Goal: Task Accomplishment & Management: Manage account settings

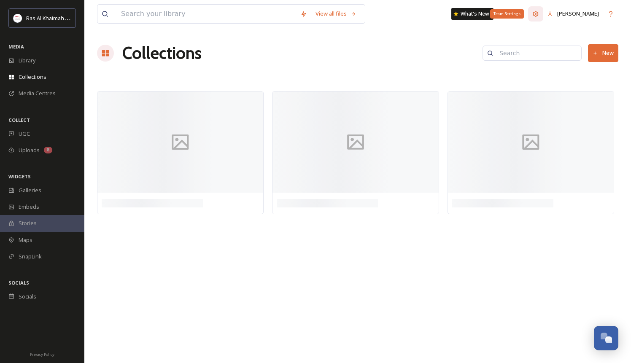
click at [539, 11] on icon at bounding box center [535, 14] width 7 height 7
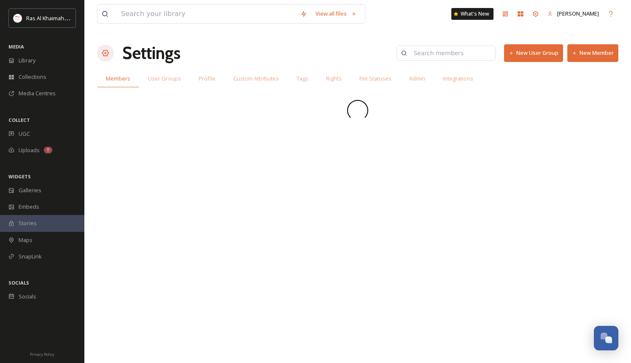
click at [589, 58] on button "New Member" at bounding box center [592, 52] width 51 height 17
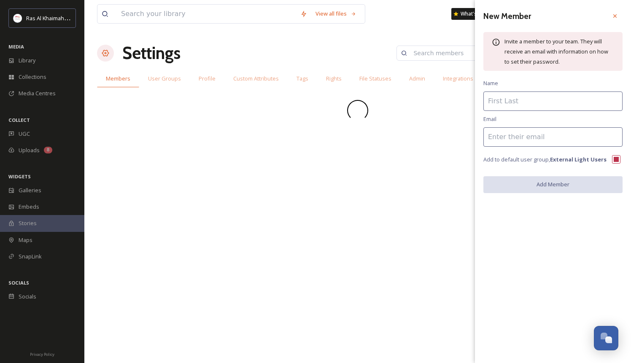
click at [528, 108] on input at bounding box center [552, 101] width 139 height 19
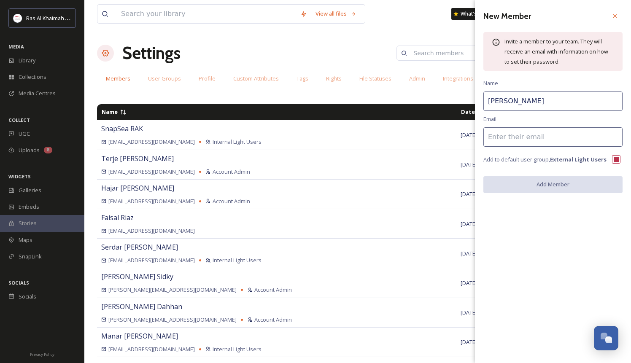
type input "Flo Imrie"
click at [524, 144] on input at bounding box center [552, 136] width 139 height 19
paste input "[PERSON_NAME][EMAIL_ADDRESS][PERSON_NAME][DOMAIN_NAME]"
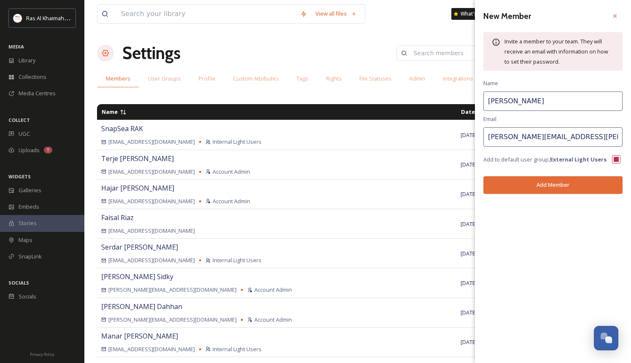
type input "[PERSON_NAME][EMAIL_ADDRESS][PERSON_NAME][DOMAIN_NAME]"
click at [557, 199] on div "New Member Invite a member to your team. They will receive an email with inform…" at bounding box center [553, 101] width 156 height 202
click at [538, 177] on button "Add Member" at bounding box center [552, 184] width 139 height 17
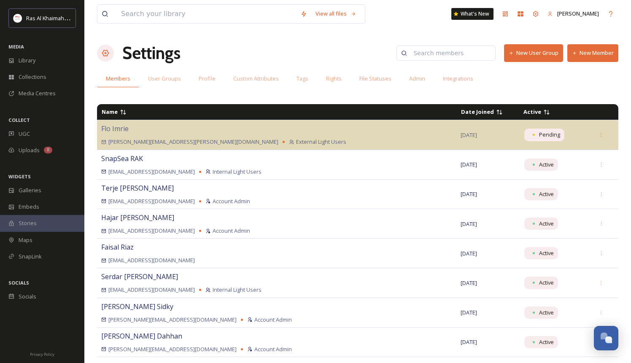
click at [594, 51] on button "New Member" at bounding box center [592, 52] width 51 height 17
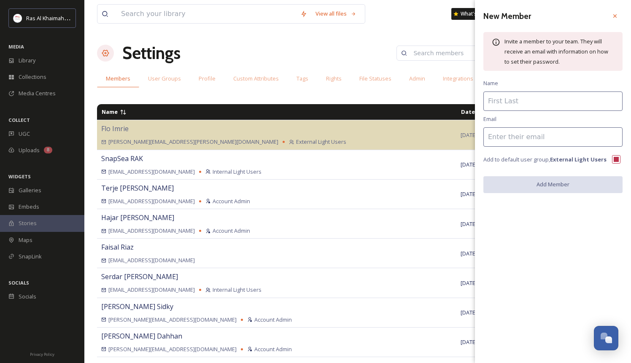
click at [537, 100] on input at bounding box center [552, 101] width 139 height 19
type input "Neha Jassi"
click at [524, 137] on input at bounding box center [552, 136] width 139 height 19
paste input "[EMAIL_ADDRESS][PERSON_NAME][DOMAIN_NAME]"
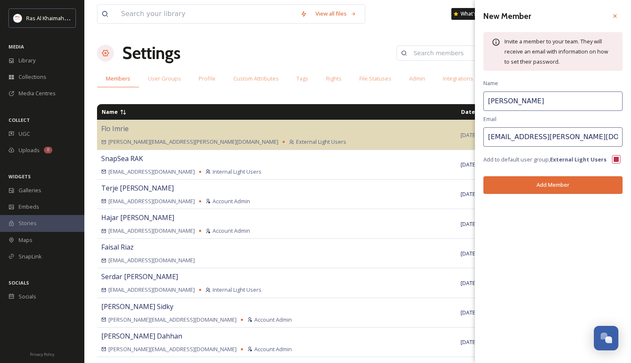
type input "[EMAIL_ADDRESS][PERSON_NAME][DOMAIN_NAME]"
click at [534, 187] on button "Add Member" at bounding box center [552, 184] width 139 height 17
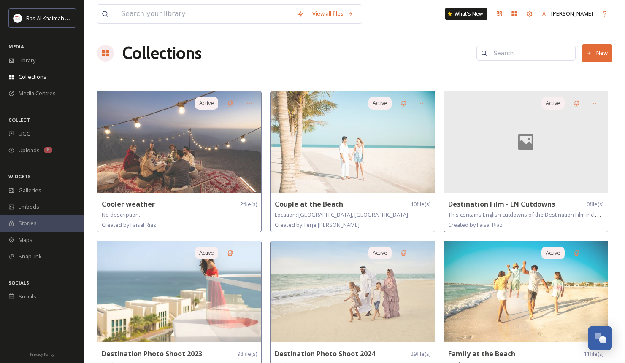
click at [32, 222] on span "Stories" at bounding box center [28, 223] width 18 height 8
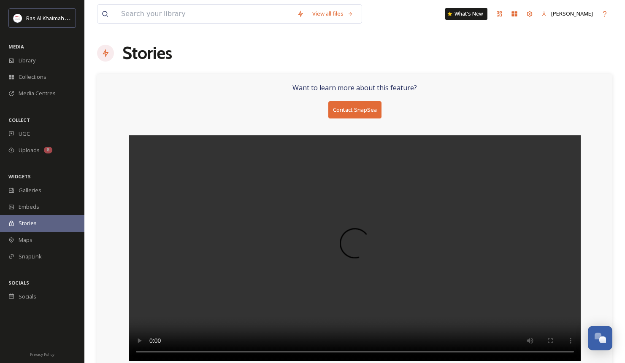
scroll to position [6, 0]
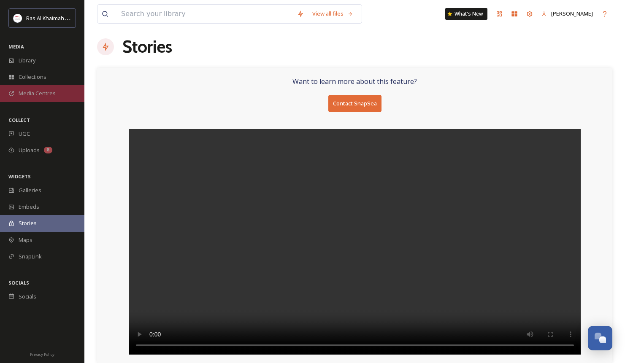
click at [32, 92] on span "Media Centres" at bounding box center [37, 93] width 37 height 8
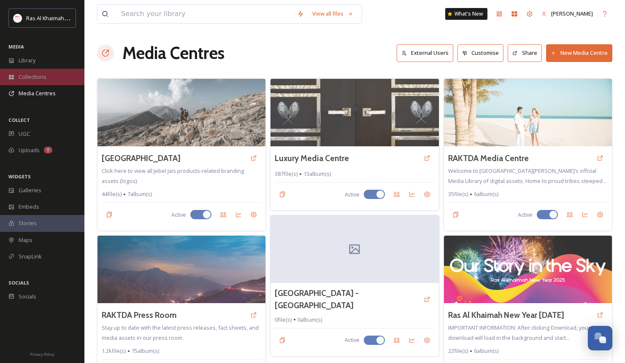
click at [36, 78] on span "Collections" at bounding box center [33, 77] width 28 height 8
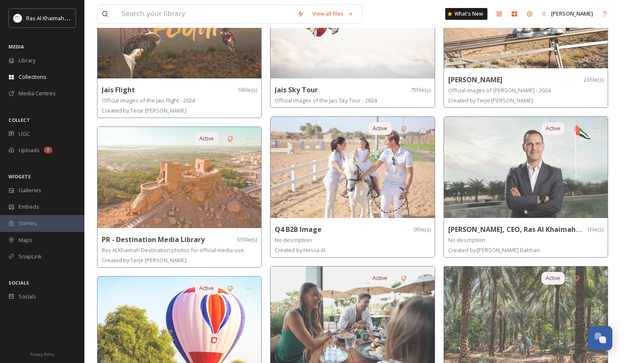
scroll to position [415, 0]
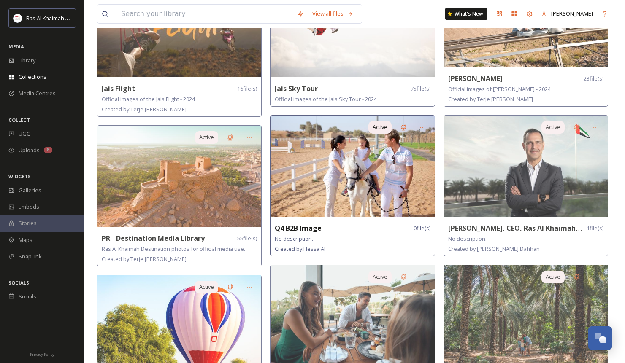
click at [338, 175] on img at bounding box center [352, 166] width 164 height 101
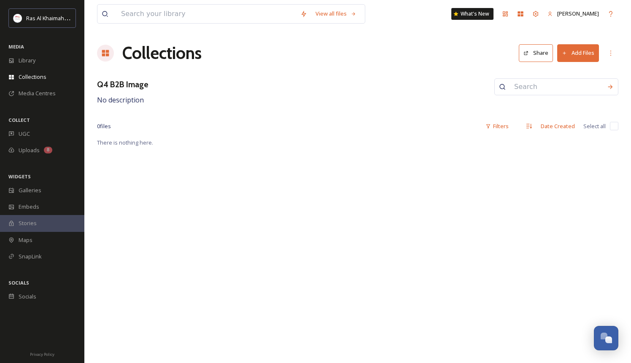
click at [26, 226] on span "Stories" at bounding box center [28, 223] width 18 height 8
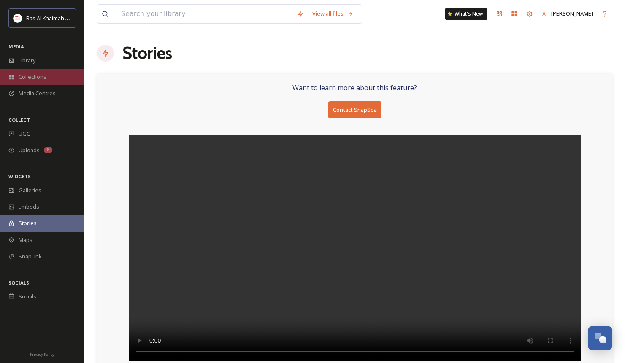
click at [35, 78] on span "Collections" at bounding box center [33, 77] width 28 height 8
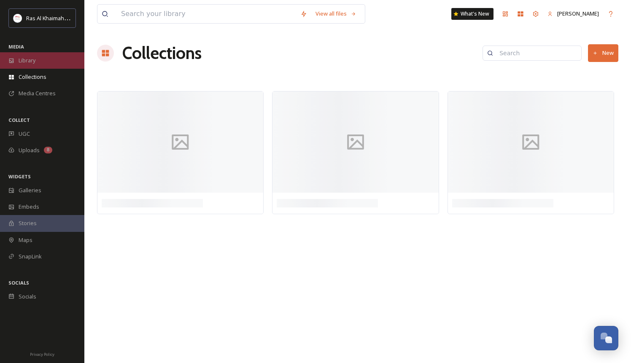
click at [25, 62] on span "Library" at bounding box center [27, 61] width 17 height 8
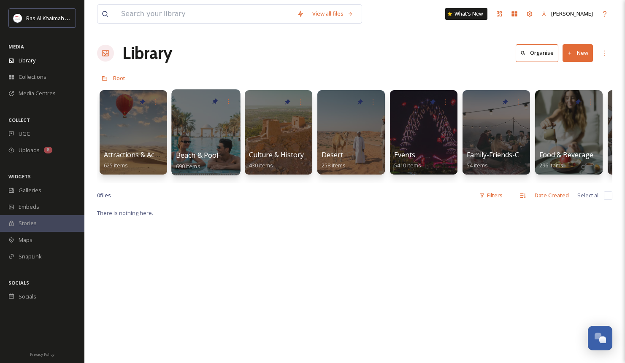
click at [213, 138] on div at bounding box center [205, 132] width 69 height 86
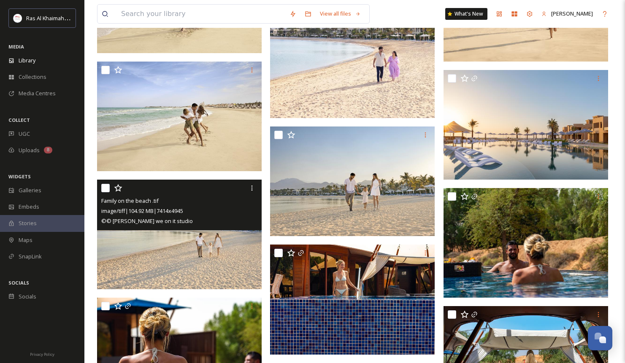
scroll to position [715, 0]
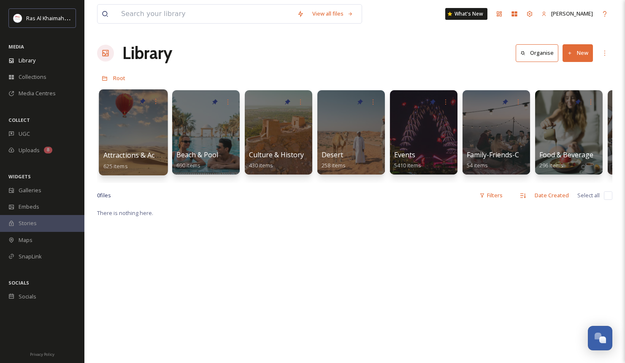
click at [145, 141] on div at bounding box center [133, 132] width 69 height 86
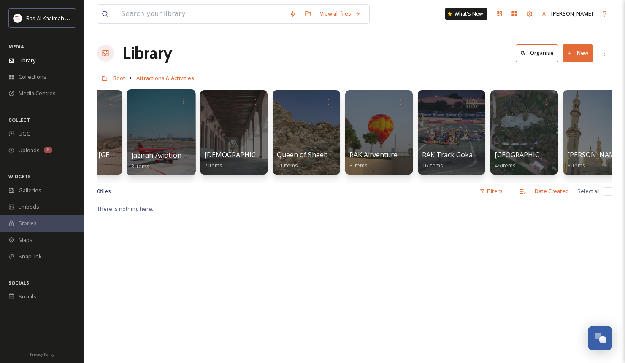
scroll to position [0, 843]
click at [157, 140] on div at bounding box center [160, 132] width 69 height 86
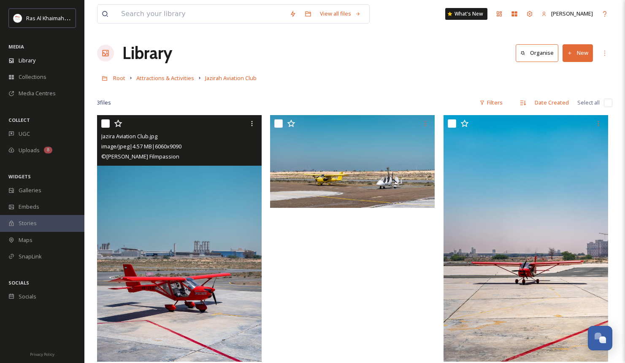
scroll to position [115, 0]
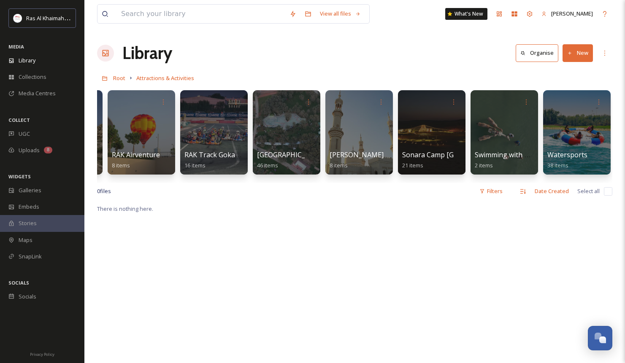
scroll to position [0, 1081]
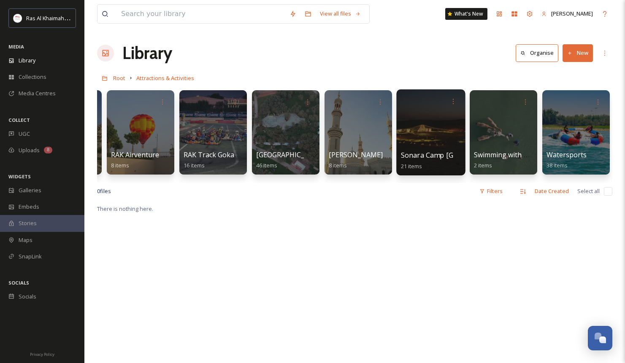
click at [430, 141] on div at bounding box center [430, 132] width 69 height 86
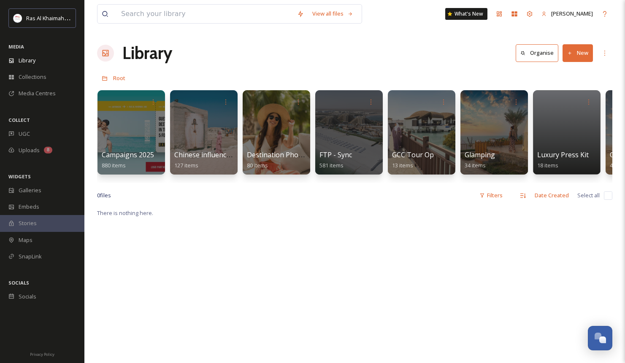
scroll to position [0, 1163]
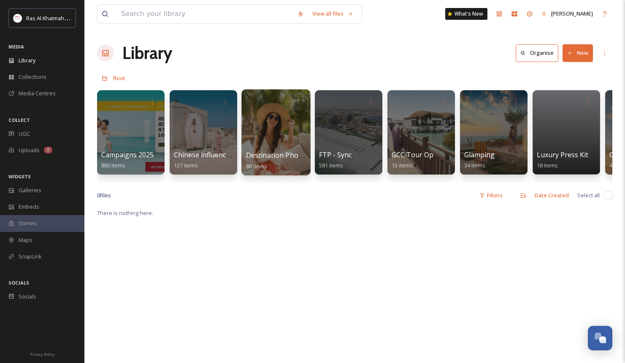
click at [277, 127] on div at bounding box center [275, 132] width 69 height 86
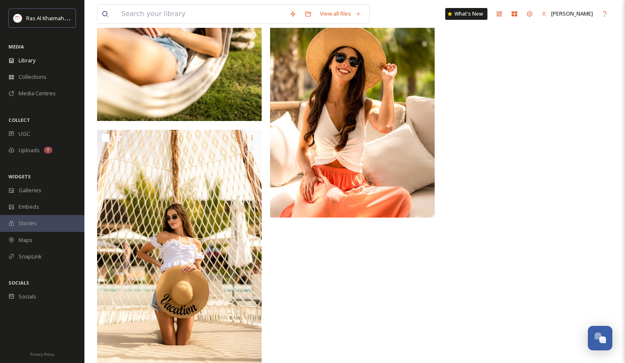
scroll to position [5173, 0]
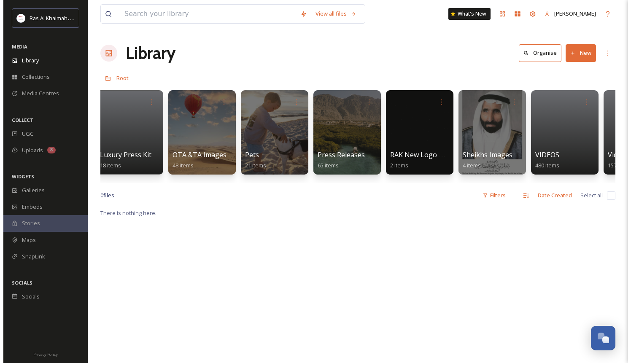
scroll to position [0, 1661]
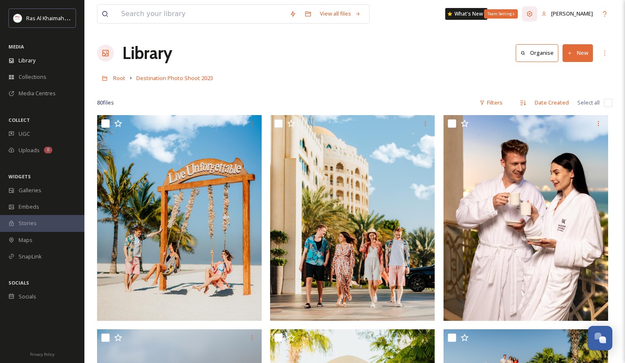
click at [533, 13] on icon at bounding box center [529, 14] width 7 height 7
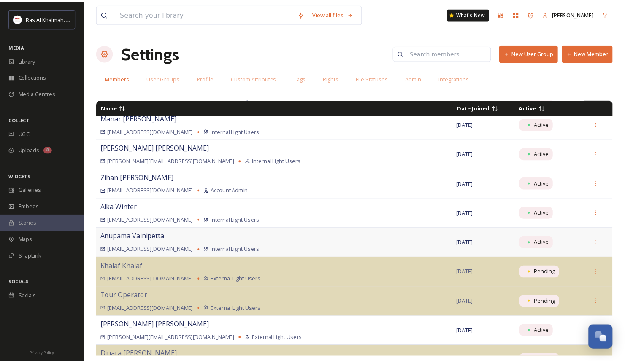
scroll to position [224, 0]
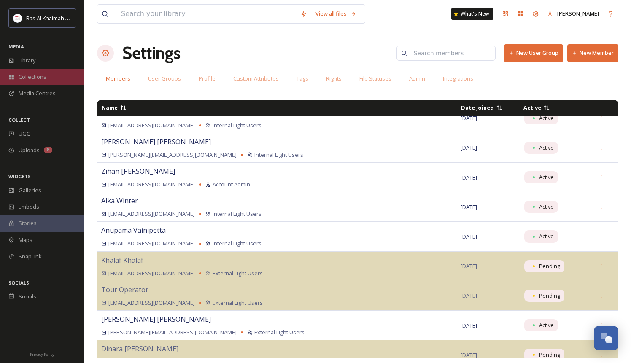
click at [36, 78] on span "Collections" at bounding box center [33, 77] width 28 height 8
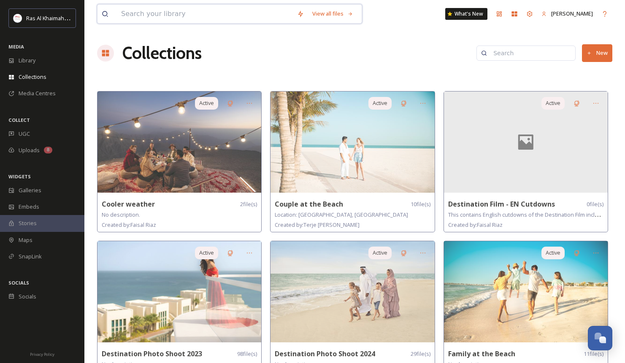
click at [199, 19] on input at bounding box center [205, 14] width 176 height 19
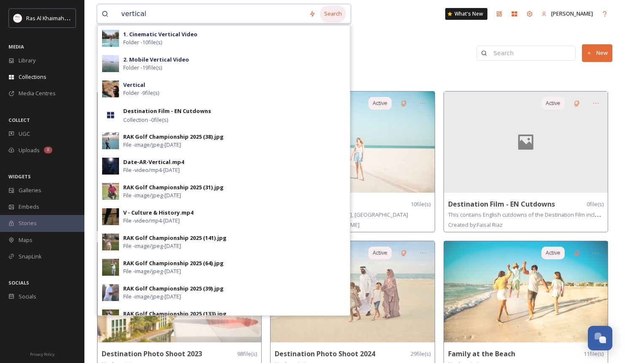
type input "vertical"
click at [335, 16] on div "Search" at bounding box center [333, 13] width 26 height 16
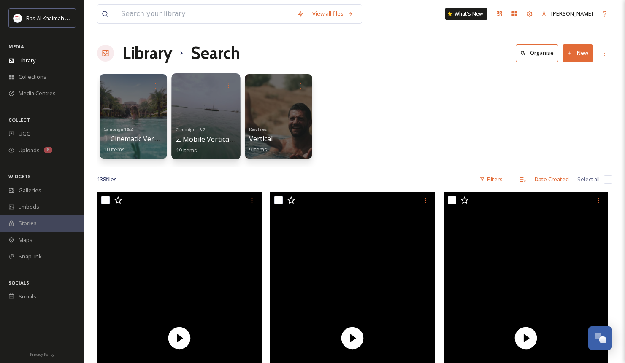
click at [202, 113] on div at bounding box center [205, 116] width 69 height 86
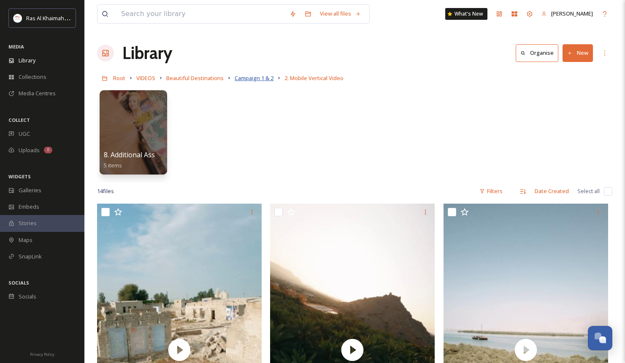
click at [256, 77] on span "Campaign 1 & 2" at bounding box center [253, 78] width 39 height 8
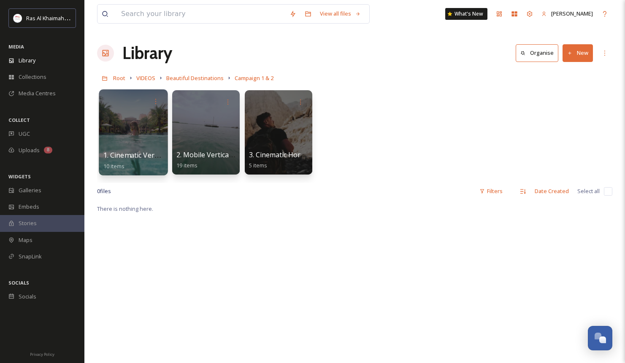
click at [137, 144] on div at bounding box center [133, 132] width 69 height 86
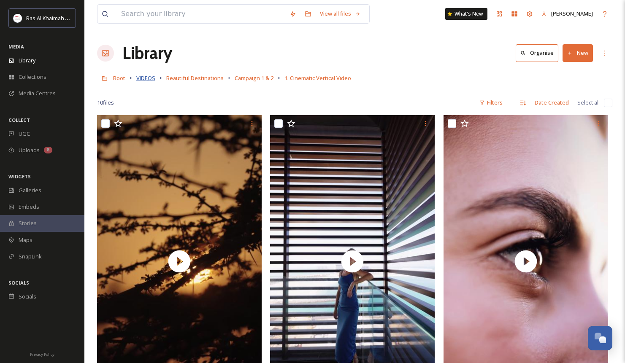
click at [153, 78] on span "VIDEOS" at bounding box center [145, 78] width 19 height 8
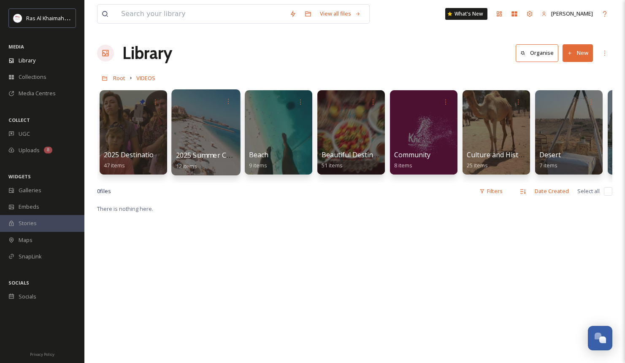
click at [197, 145] on div at bounding box center [205, 132] width 69 height 86
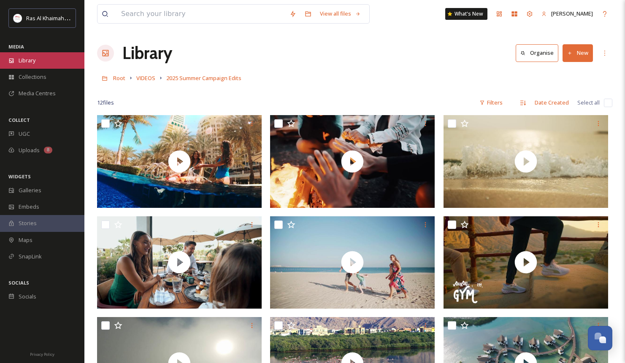
click at [48, 58] on div "Library" at bounding box center [42, 60] width 84 height 16
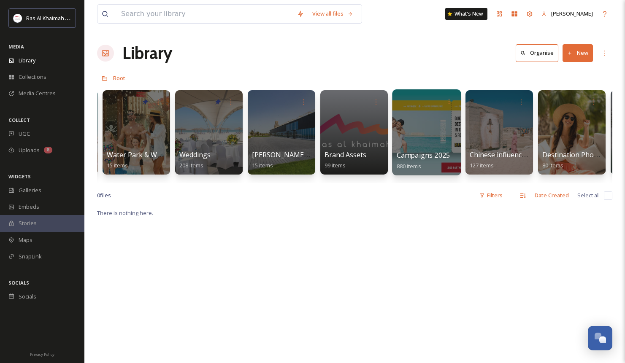
scroll to position [0, 867]
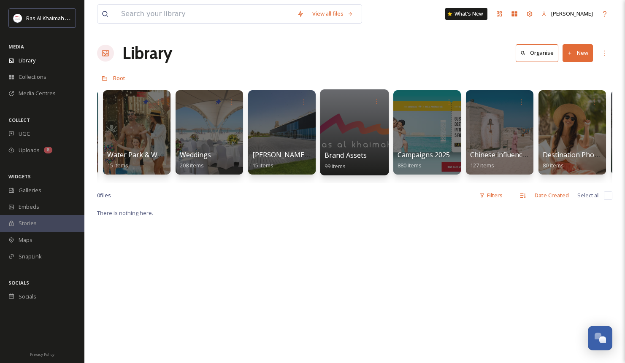
click at [357, 135] on div at bounding box center [354, 132] width 69 height 86
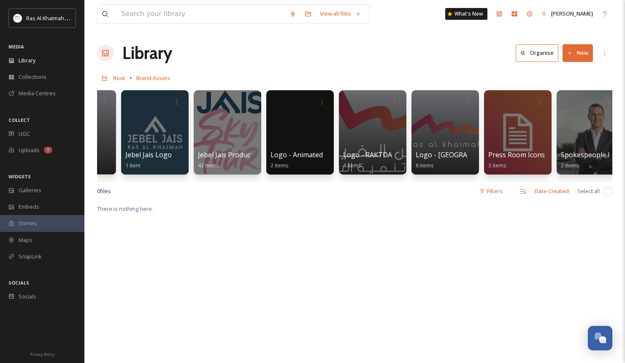
scroll to position [0, 356]
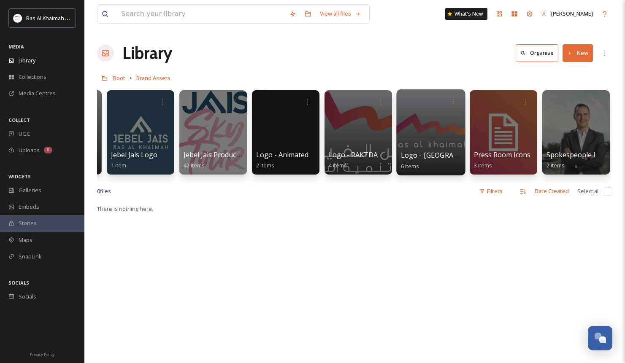
click at [428, 142] on div at bounding box center [430, 132] width 69 height 86
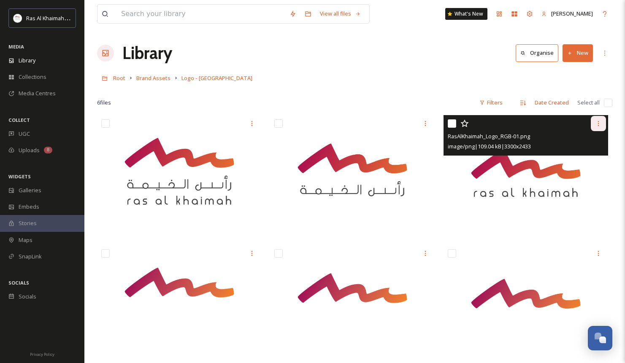
click at [595, 126] on icon at bounding box center [598, 123] width 7 height 7
click at [503, 151] on div "image/png | 109.04 kB | 3300 x 2433" at bounding box center [526, 146] width 158 height 10
click at [503, 168] on img at bounding box center [525, 175] width 164 height 121
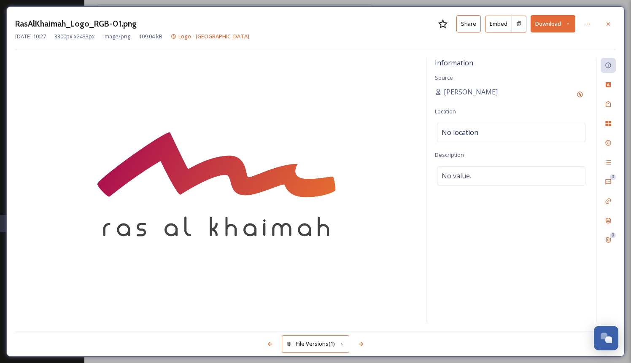
drag, startPoint x: 470, startPoint y: 22, endPoint x: 536, endPoint y: 32, distance: 66.7
click at [536, 32] on div "RasAlKhaimah_Logo_RGB-01.png Share Embed Download" at bounding box center [315, 23] width 601 height 17
click at [466, 15] on button "Share" at bounding box center [468, 23] width 24 height 17
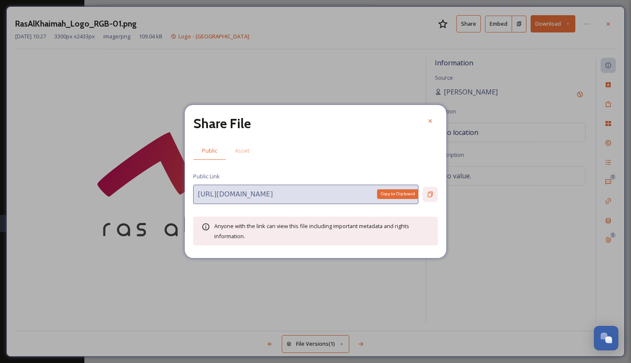
click at [426, 193] on div "Copy to Clipboard" at bounding box center [430, 194] width 15 height 15
click at [432, 123] on icon at bounding box center [430, 121] width 7 height 7
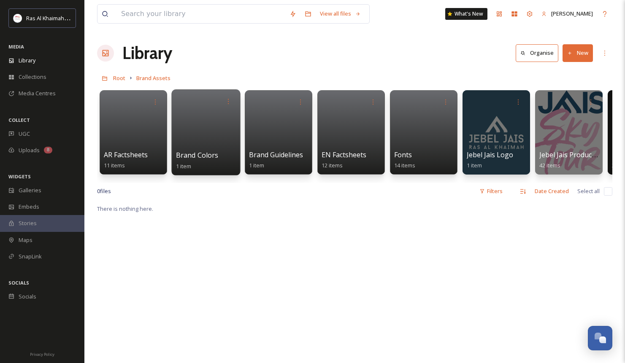
click at [218, 144] on div at bounding box center [205, 132] width 69 height 86
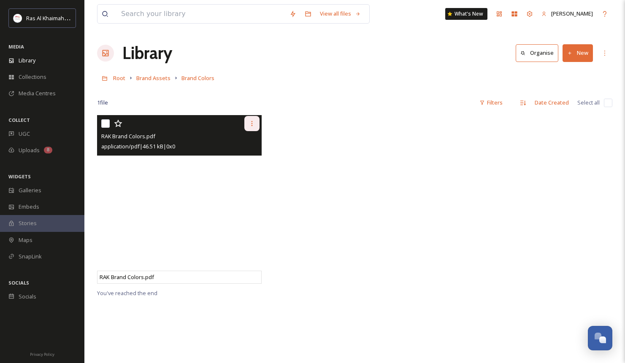
click at [251, 123] on icon at bounding box center [251, 123] width 7 height 7
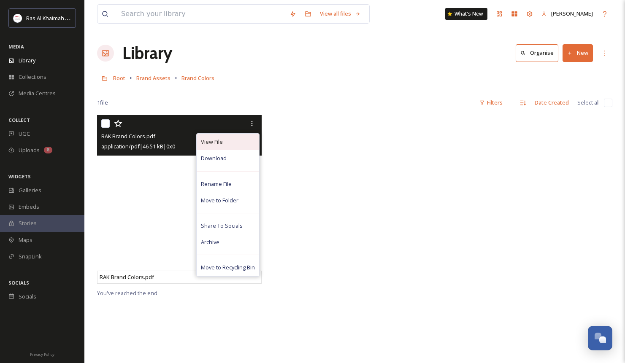
click at [234, 142] on div "View File" at bounding box center [228, 142] width 62 height 16
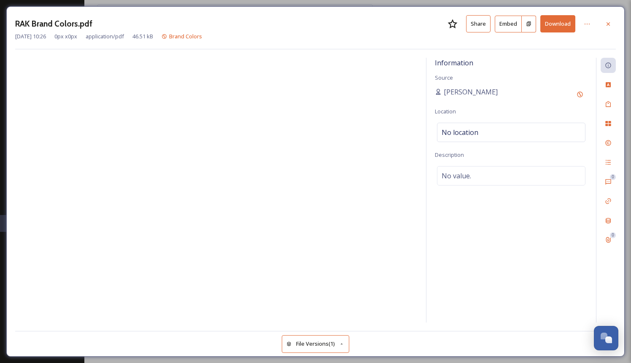
click at [477, 24] on button "Share" at bounding box center [478, 23] width 24 height 17
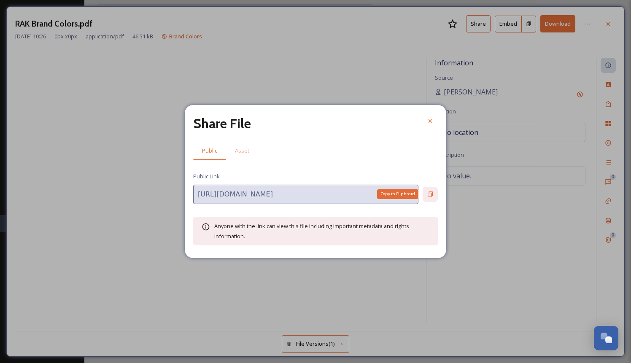
click at [428, 190] on div "Copy to Clipboard" at bounding box center [430, 194] width 15 height 15
click at [434, 121] on div at bounding box center [430, 120] width 15 height 15
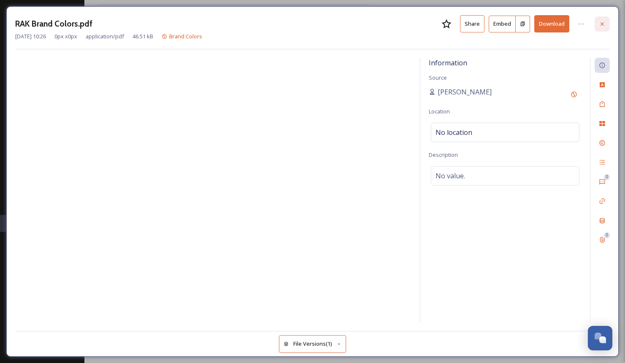
click at [599, 24] on icon at bounding box center [601, 24] width 7 height 7
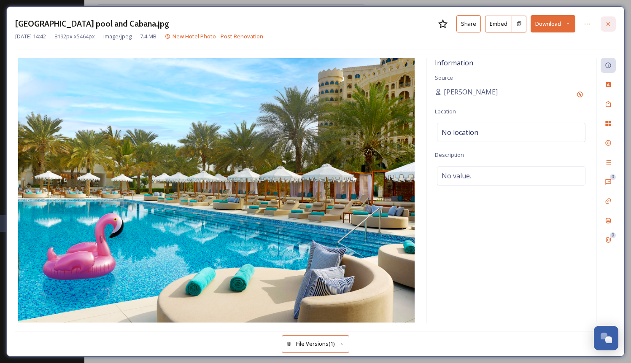
click at [611, 22] on div at bounding box center [608, 23] width 15 height 15
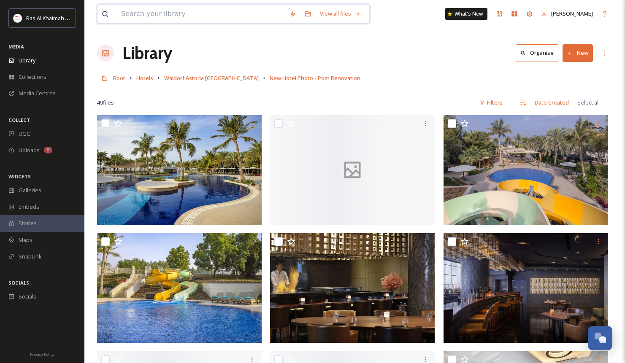
click at [170, 13] on input at bounding box center [201, 14] width 168 height 19
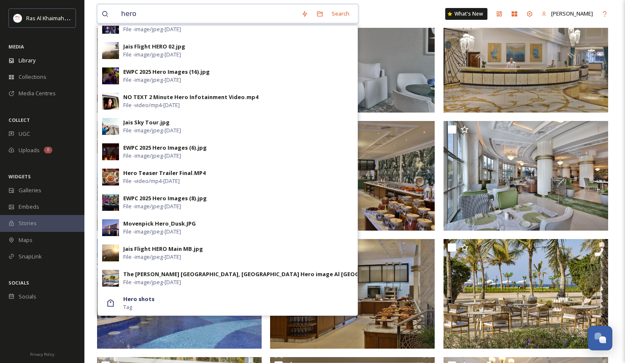
scroll to position [703, 0]
type input "hero"
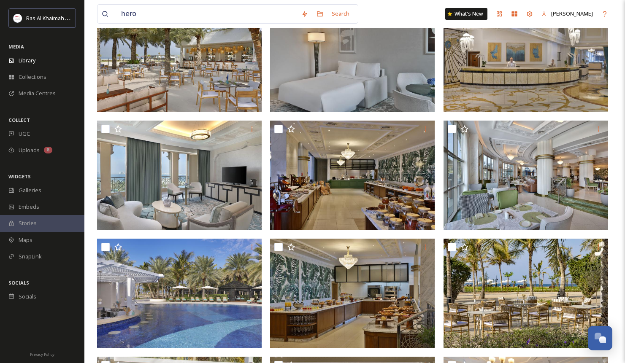
click at [615, 210] on div "hero Search What's New Emma Library Organise New Root Hotels Waldorf Astoria Ra…" at bounding box center [354, 361] width 540 height 2129
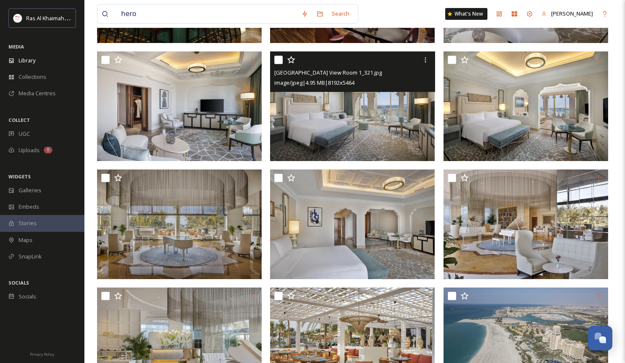
scroll to position [1766, 0]
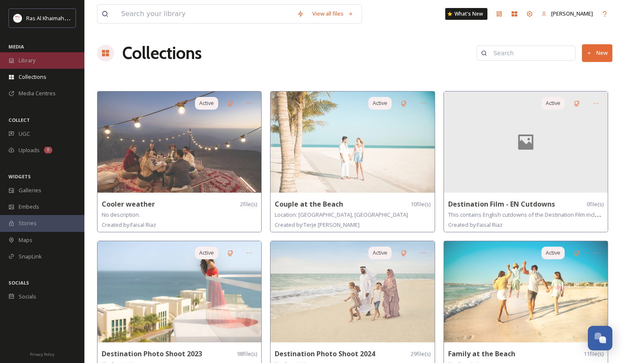
click at [32, 69] on div "Library" at bounding box center [42, 60] width 84 height 16
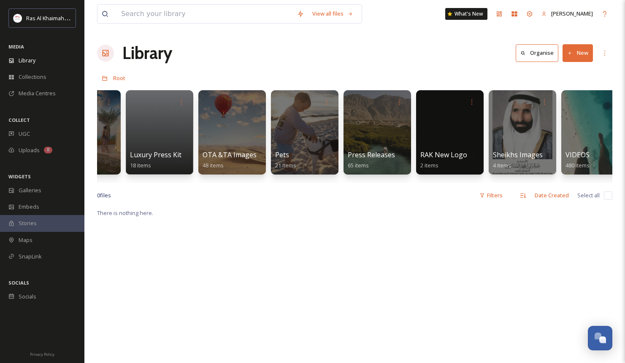
scroll to position [0, 1661]
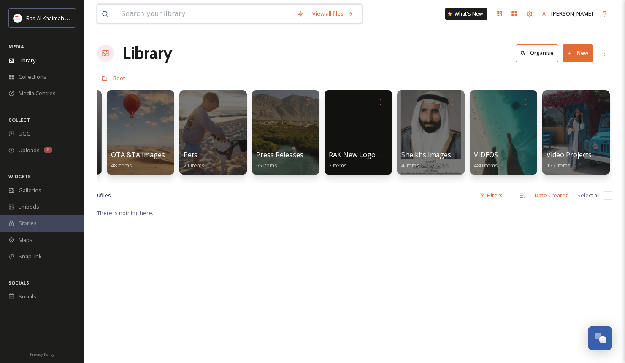
click at [180, 22] on input at bounding box center [205, 14] width 176 height 19
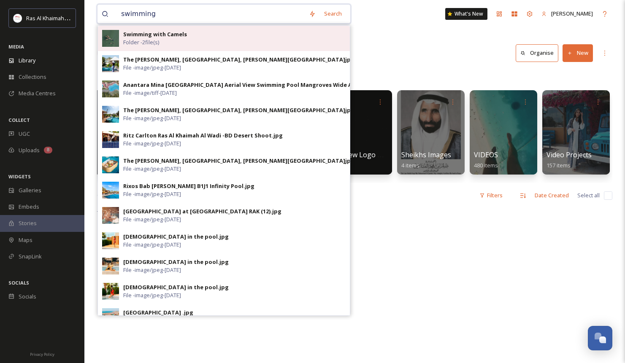
type input "swimming"
click at [189, 33] on div "Swimming with Camels Folder - 2 file(s)" at bounding box center [234, 38] width 222 height 16
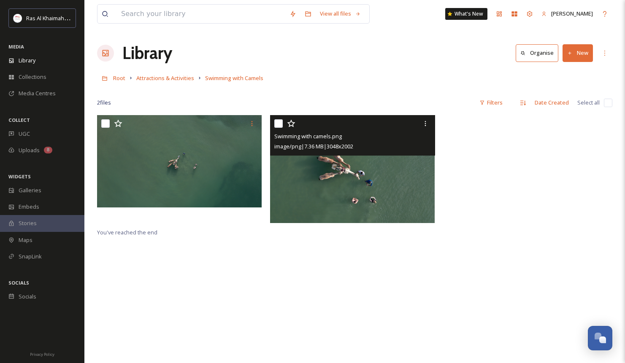
click at [393, 169] on img at bounding box center [352, 169] width 164 height 108
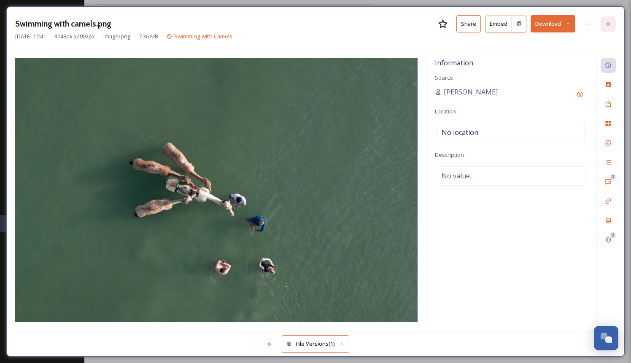
click at [611, 25] on div at bounding box center [608, 23] width 15 height 15
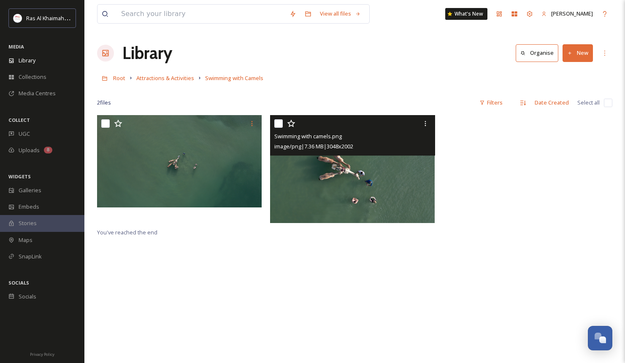
click at [38, 225] on div "Stories" at bounding box center [42, 223] width 84 height 16
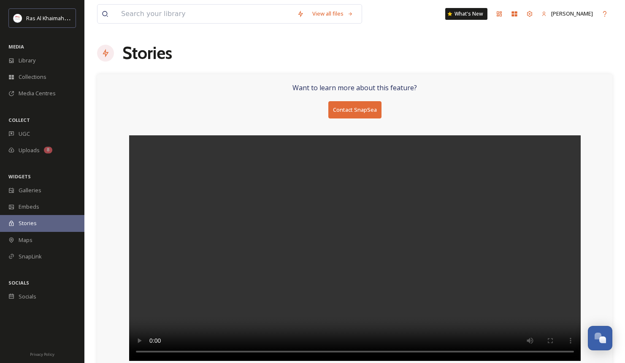
scroll to position [6, 0]
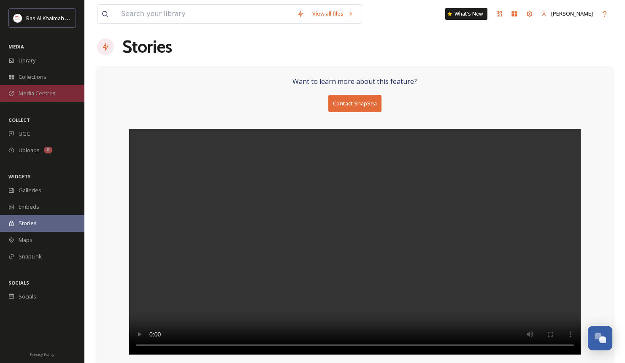
click at [27, 94] on span "Media Centres" at bounding box center [37, 93] width 37 height 8
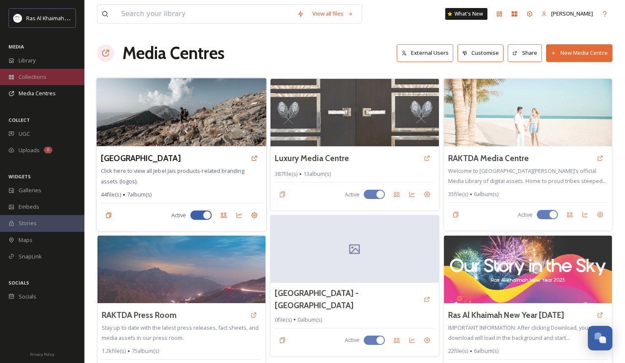
click at [30, 75] on span "Collections" at bounding box center [33, 77] width 28 height 8
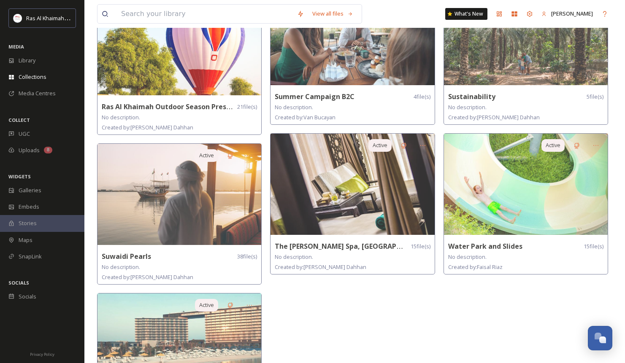
scroll to position [769, 0]
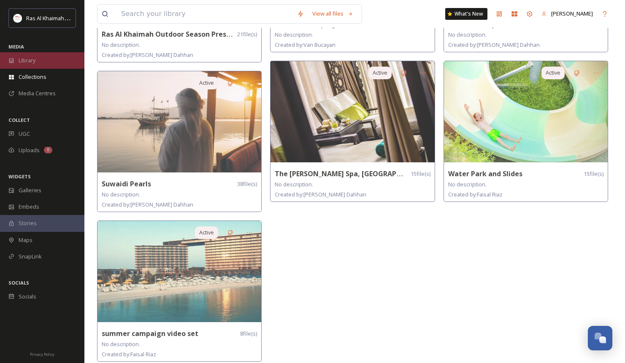
click at [43, 63] on div "Library" at bounding box center [42, 60] width 84 height 16
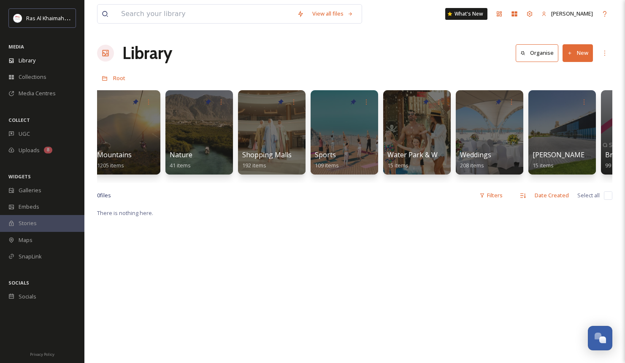
scroll to position [0, 587]
click at [213, 133] on div at bounding box center [198, 132] width 69 height 86
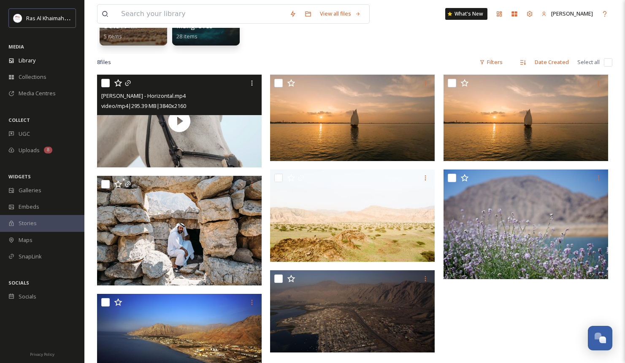
scroll to position [129, 0]
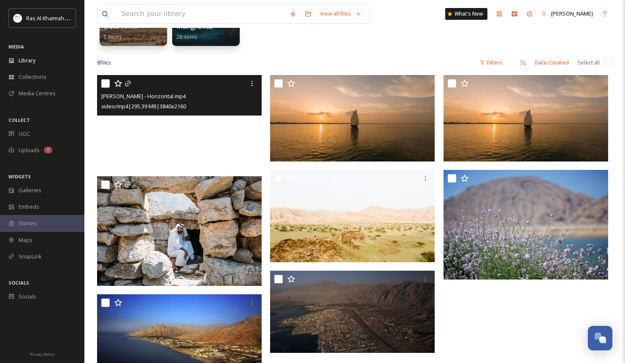
click at [218, 134] on video "Lucy x Tariq - Horizontal.mp4" at bounding box center [179, 121] width 164 height 92
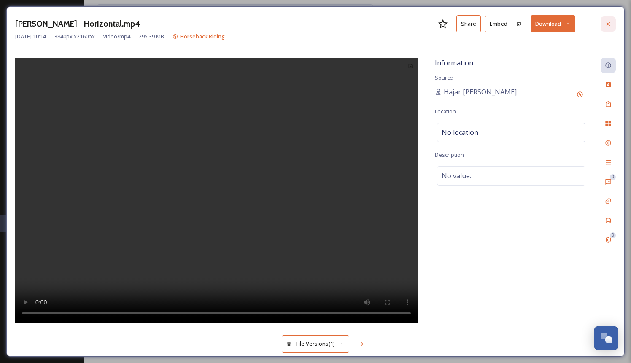
click at [606, 21] on icon at bounding box center [608, 24] width 7 height 7
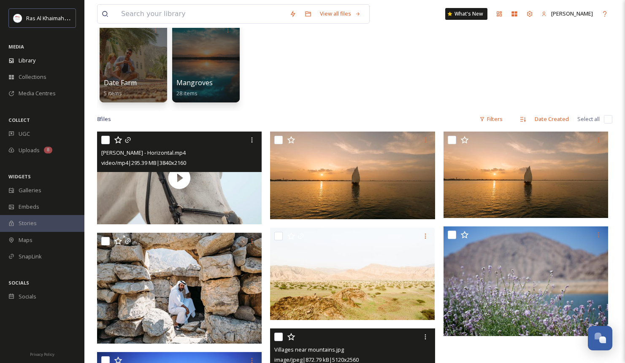
scroll to position [71, 0]
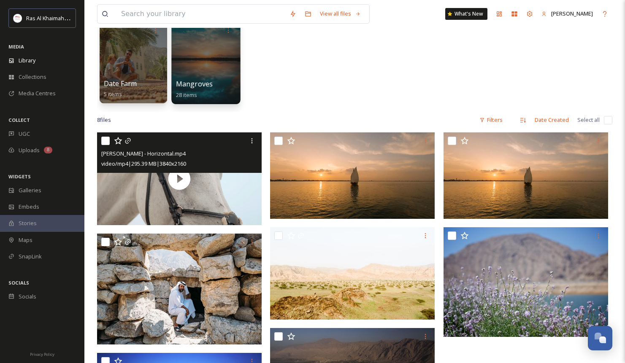
click at [203, 79] on span "Mangroves" at bounding box center [194, 83] width 37 height 9
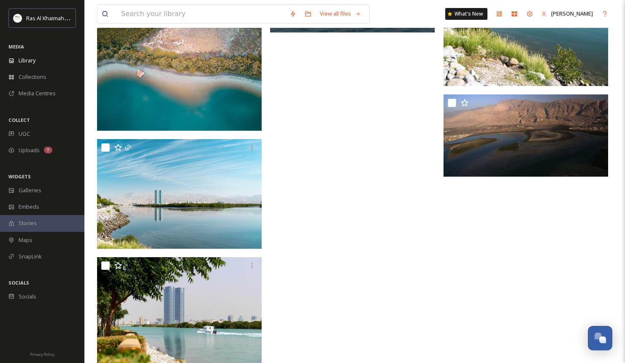
scroll to position [1299, 0]
